Goal: Transaction & Acquisition: Purchase product/service

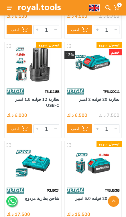
scroll to position [415, 0]
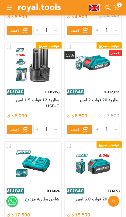
click at [9, 8] on icon at bounding box center [9, 8] width 5 height 4
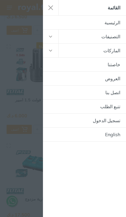
click at [50, 35] on button "button" at bounding box center [51, 37] width 16 height 14
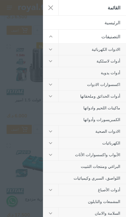
click at [53, 60] on button "button" at bounding box center [51, 60] width 16 height 11
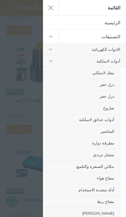
scroll to position [0, 0]
click at [108, 62] on link "أدوات لاسلكية" at bounding box center [92, 60] width 67 height 11
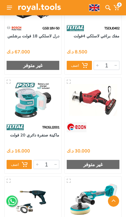
scroll to position [9658, 0]
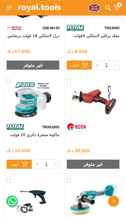
click at [41, 122] on div "TROSLI2001" at bounding box center [33, 127] width 57 height 10
click at [47, 144] on div "16.000 د.ك" at bounding box center [33, 148] width 53 height 9
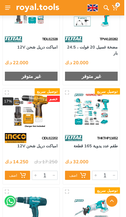
scroll to position [18079, 0]
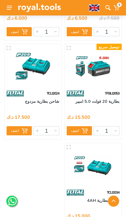
scroll to position [428, 0]
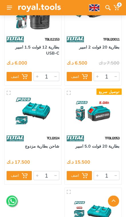
scroll to position [438, 0]
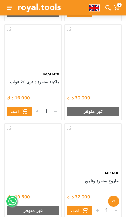
scroll to position [9711, 0]
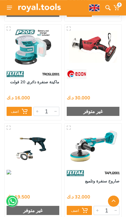
click at [43, 79] on link "ماكينة صنفرة دائري 20 فولت" at bounding box center [34, 81] width 49 height 5
